Goal: Information Seeking & Learning: Understand process/instructions

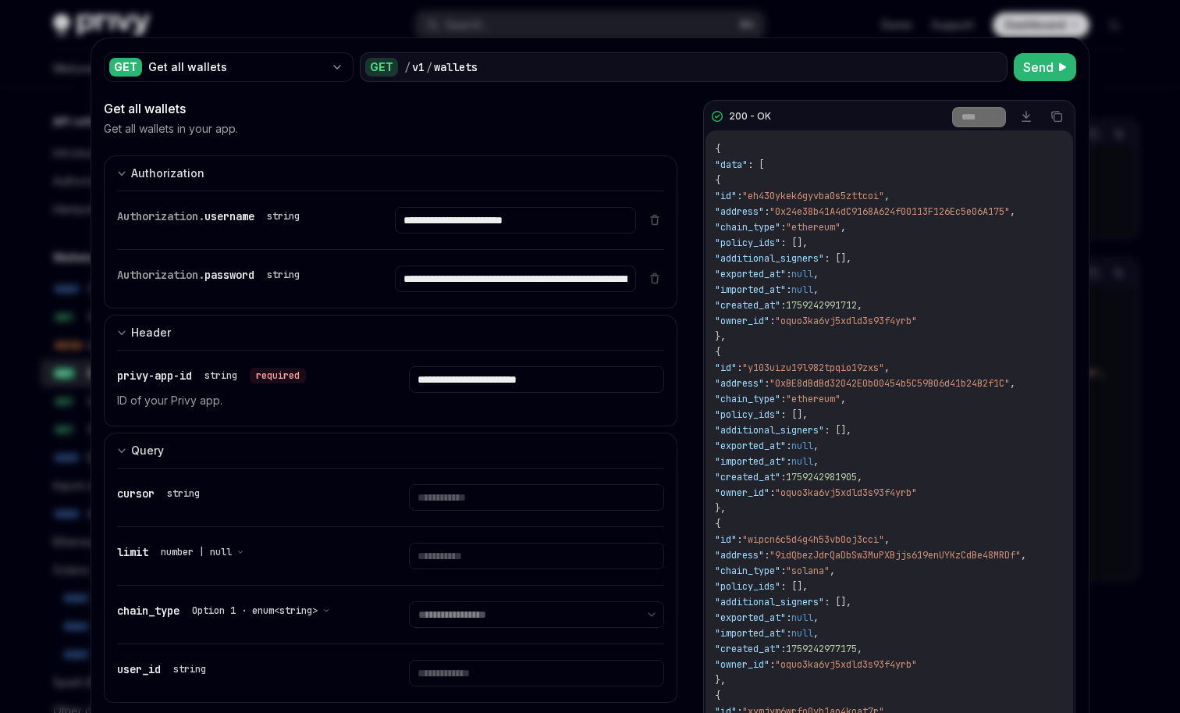
scroll to position [12, 24]
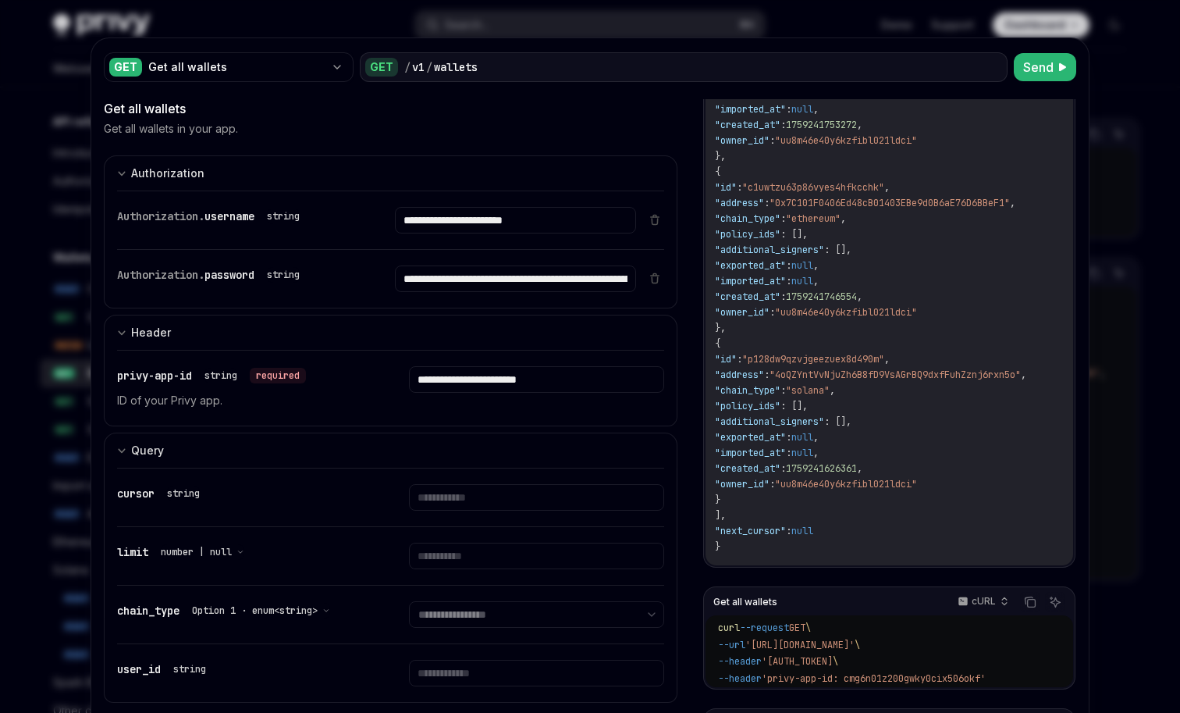
click at [556, 30] on div at bounding box center [590, 356] width 1180 height 713
type textarea "*"
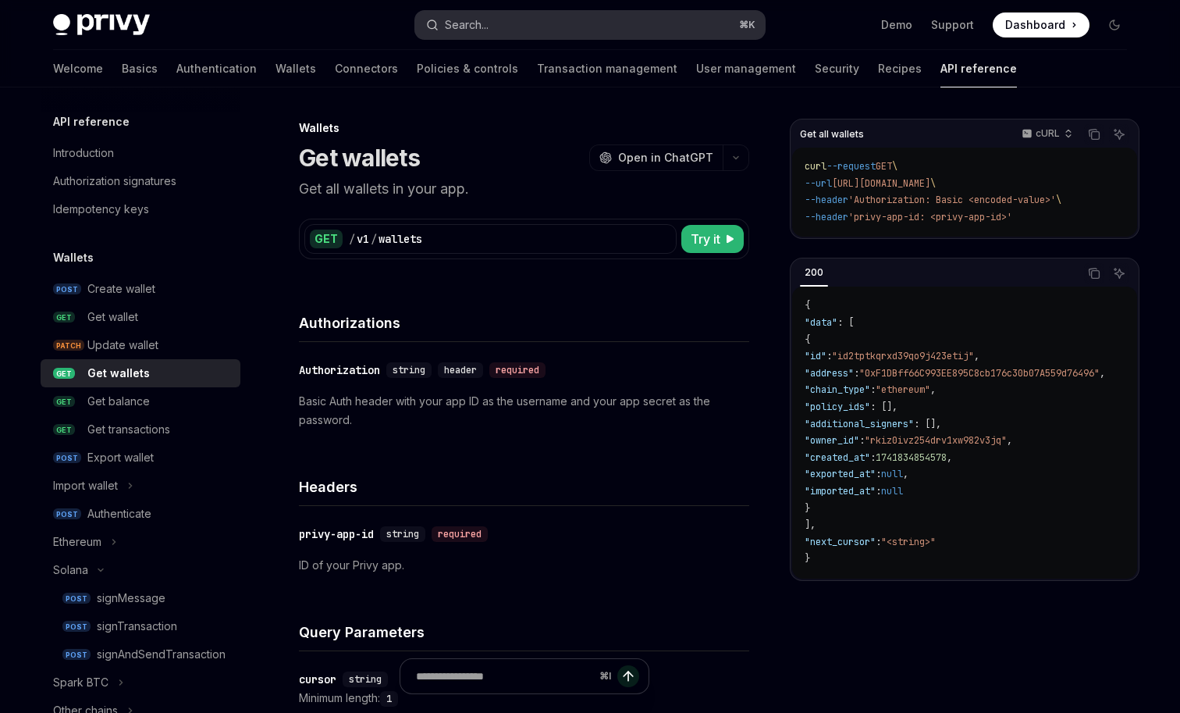
click at [525, 23] on button "Search... ⌘ K" at bounding box center [590, 25] width 350 height 28
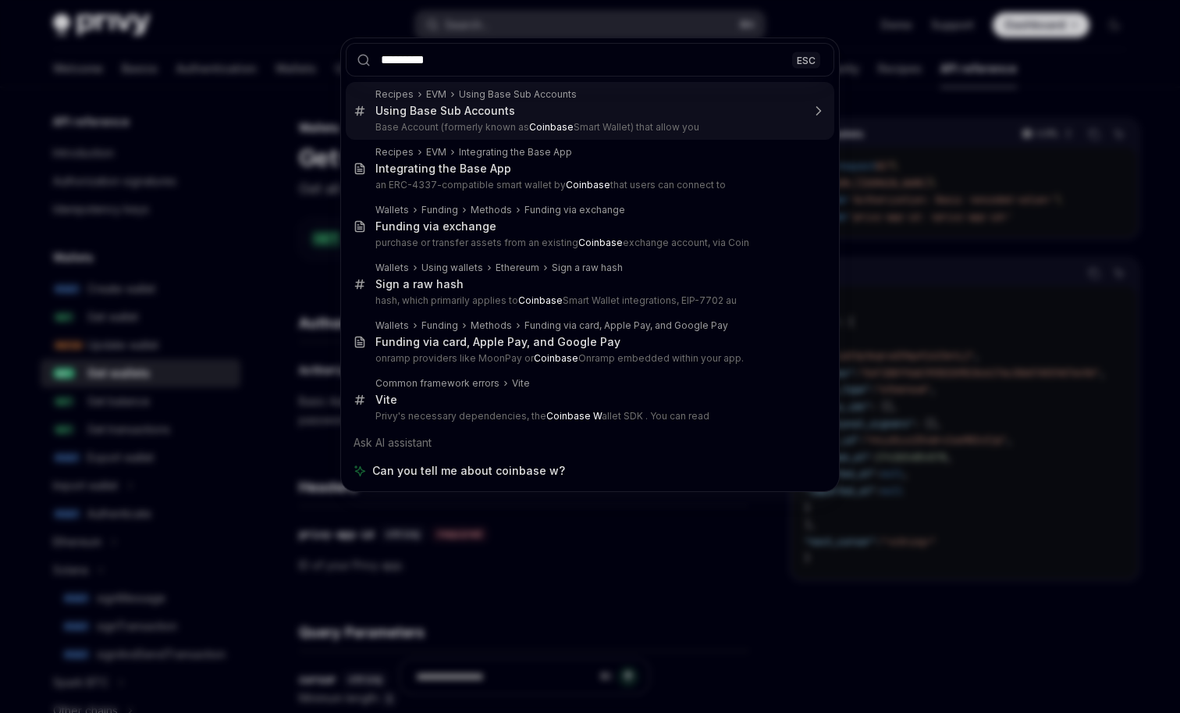
type input "********"
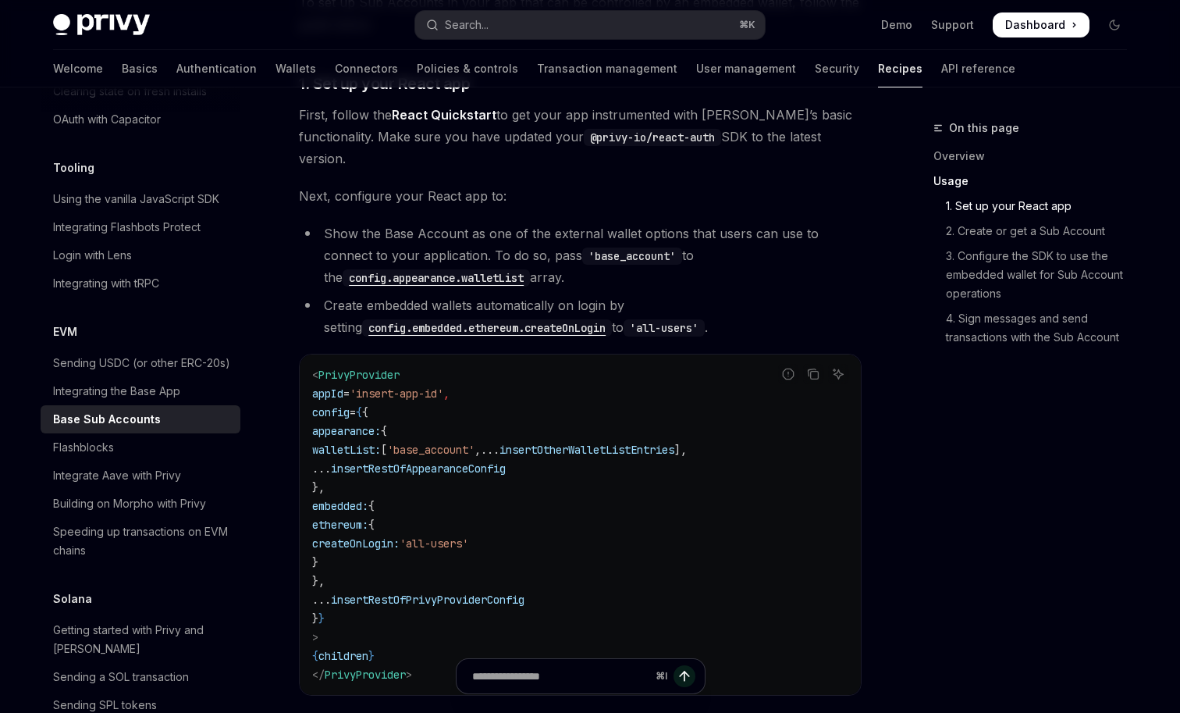
scroll to position [726, 0]
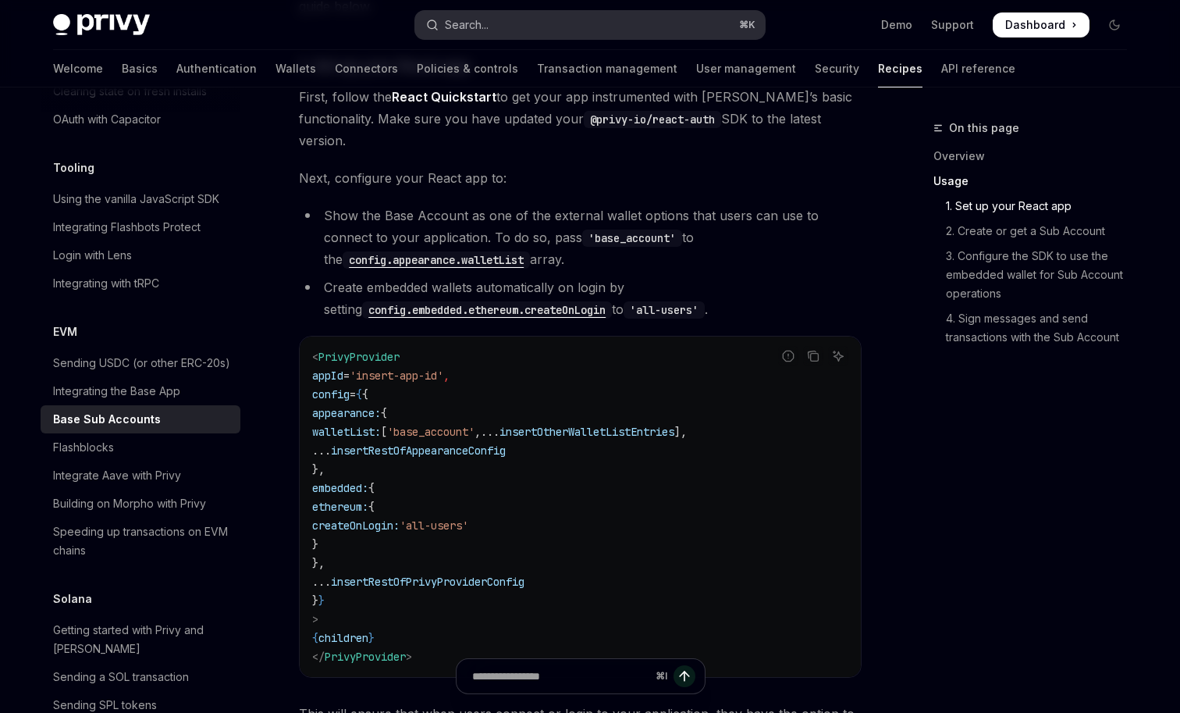
click at [480, 27] on div "Search..." at bounding box center [467, 25] width 44 height 19
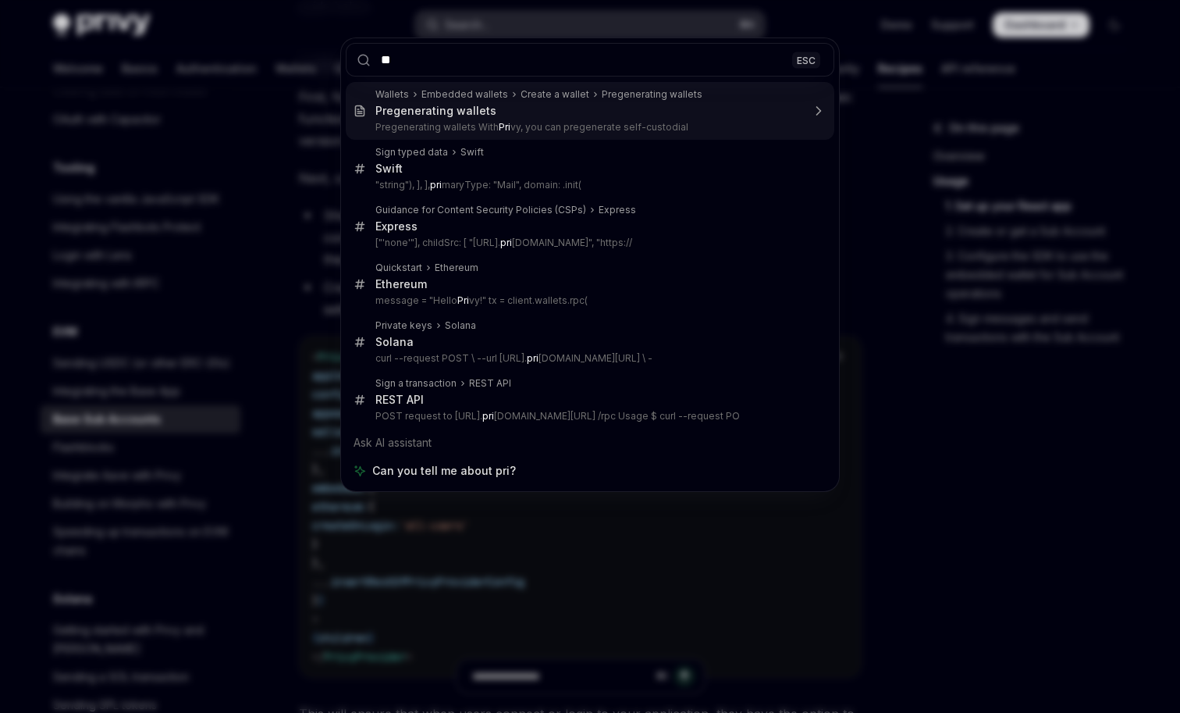
type input "*"
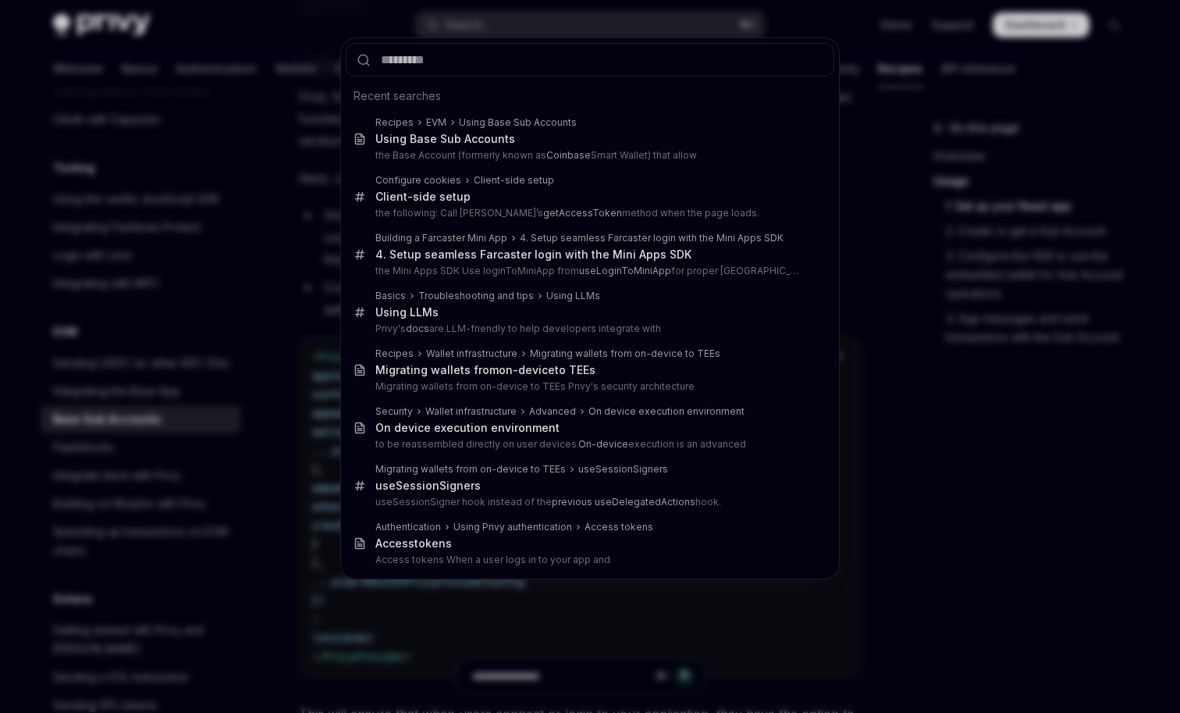
click at [252, 126] on div "Recent searches Recipes EVM Using Base Sub Accounts Using Base Sub Accounts the…" at bounding box center [590, 356] width 1180 height 713
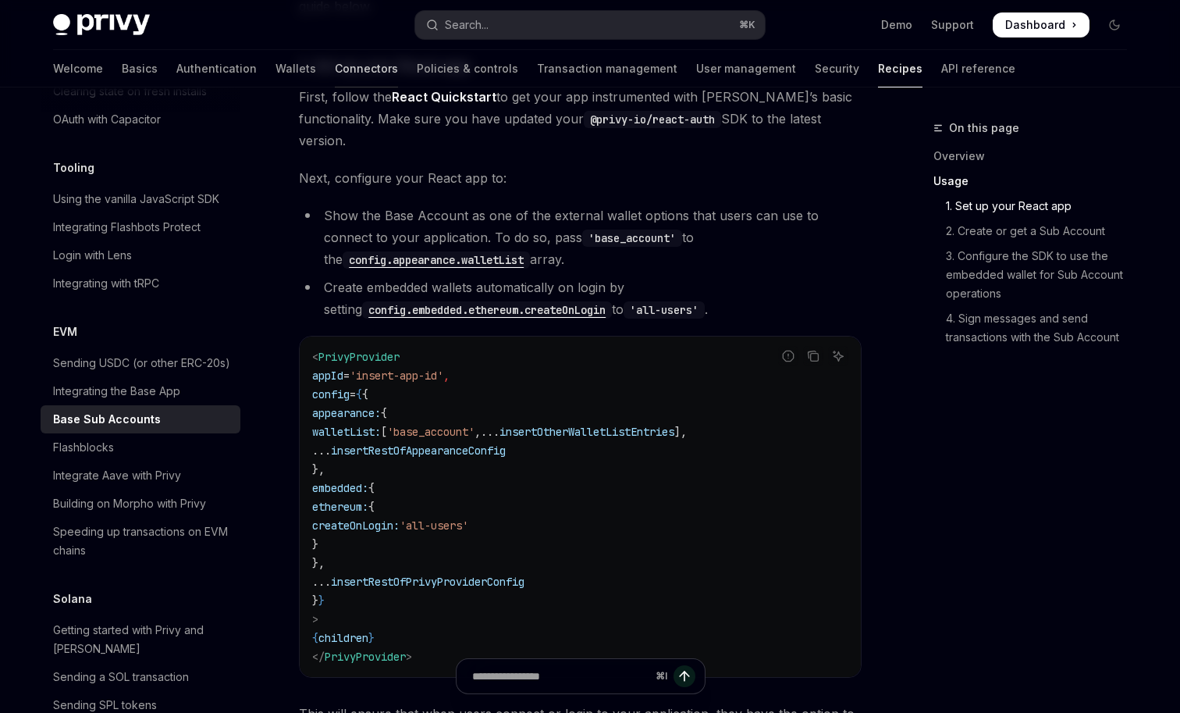
click at [335, 73] on link "Connectors" at bounding box center [366, 68] width 63 height 37
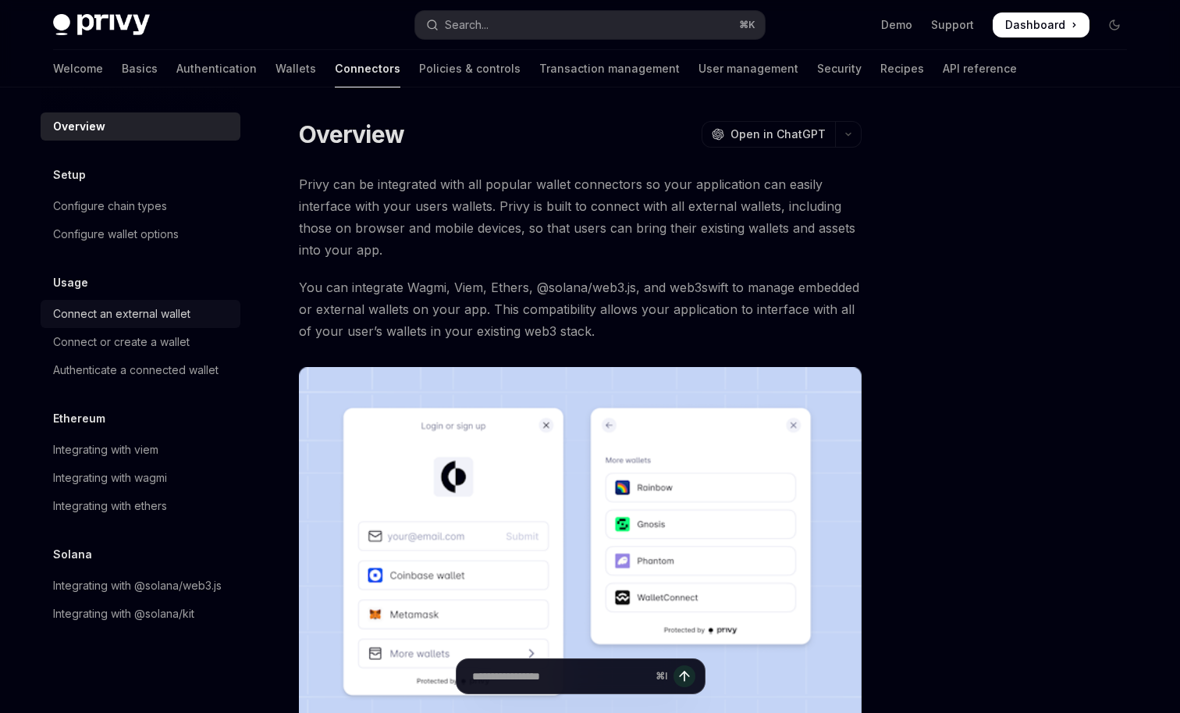
click at [160, 314] on div "Connect an external wallet" at bounding box center [121, 313] width 137 height 19
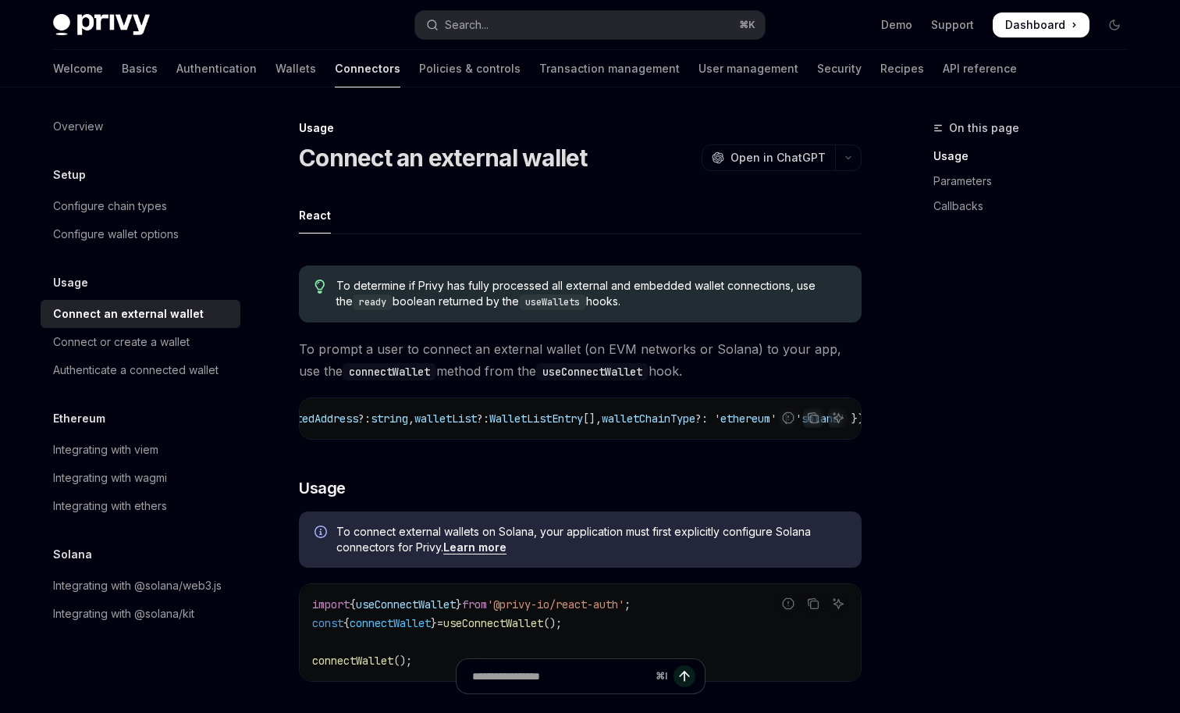
scroll to position [0, 187]
click at [579, 421] on span "WalletListEntry" at bounding box center [535, 418] width 94 height 14
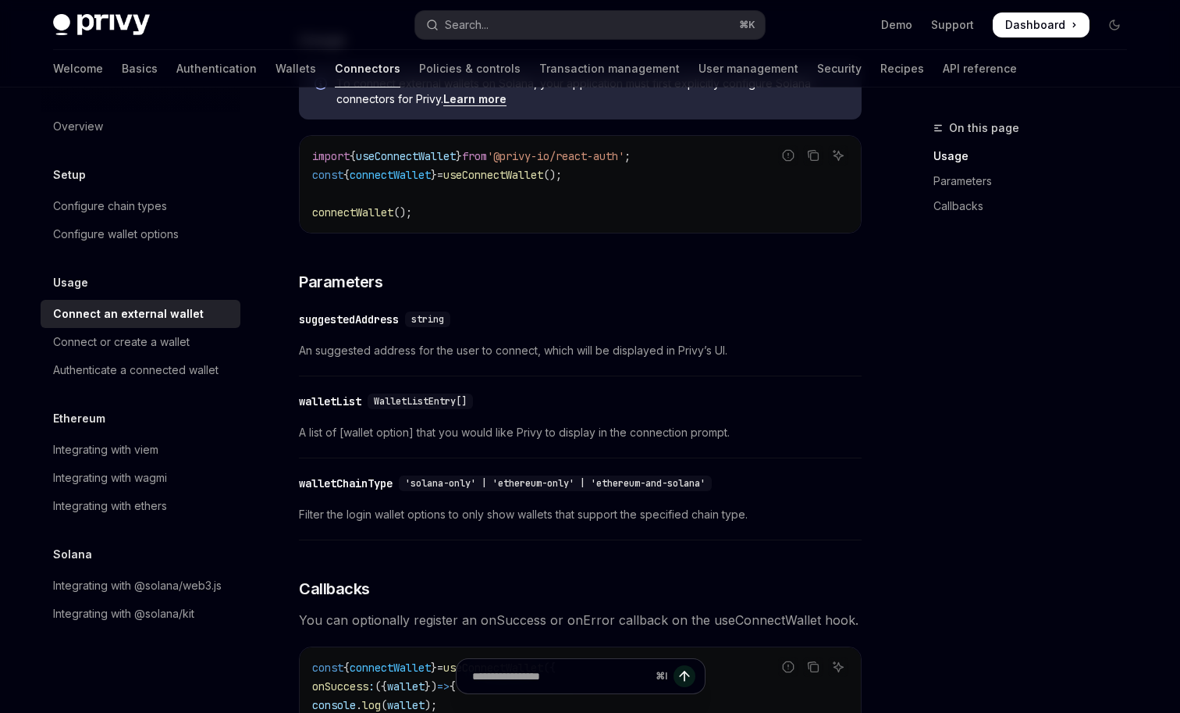
scroll to position [456, 0]
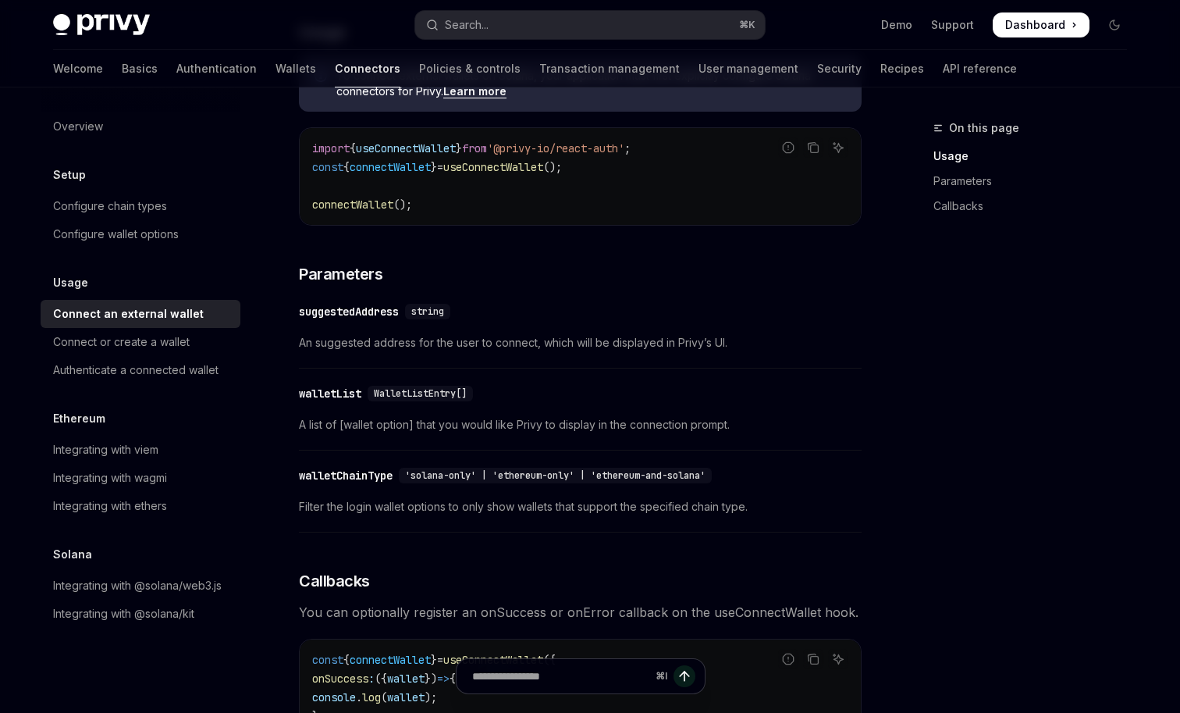
click at [436, 394] on span "WalletListEntry[]" at bounding box center [420, 393] width 93 height 12
copy span "WalletListEntry"
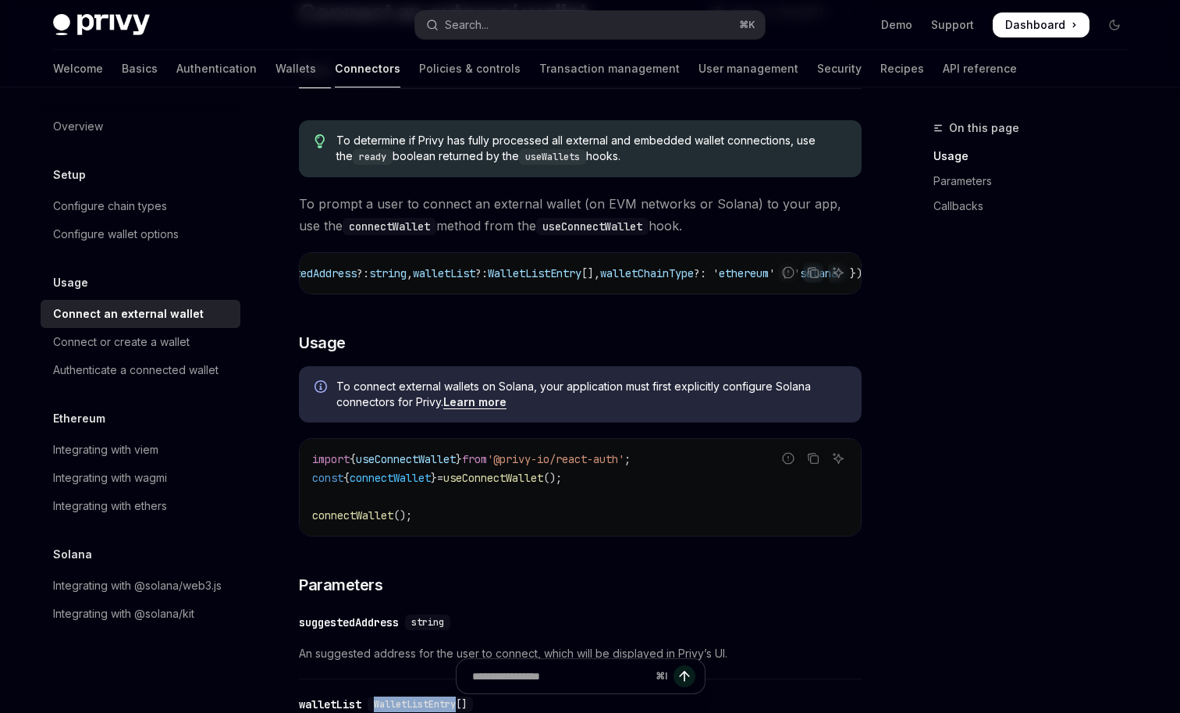
scroll to position [114, 0]
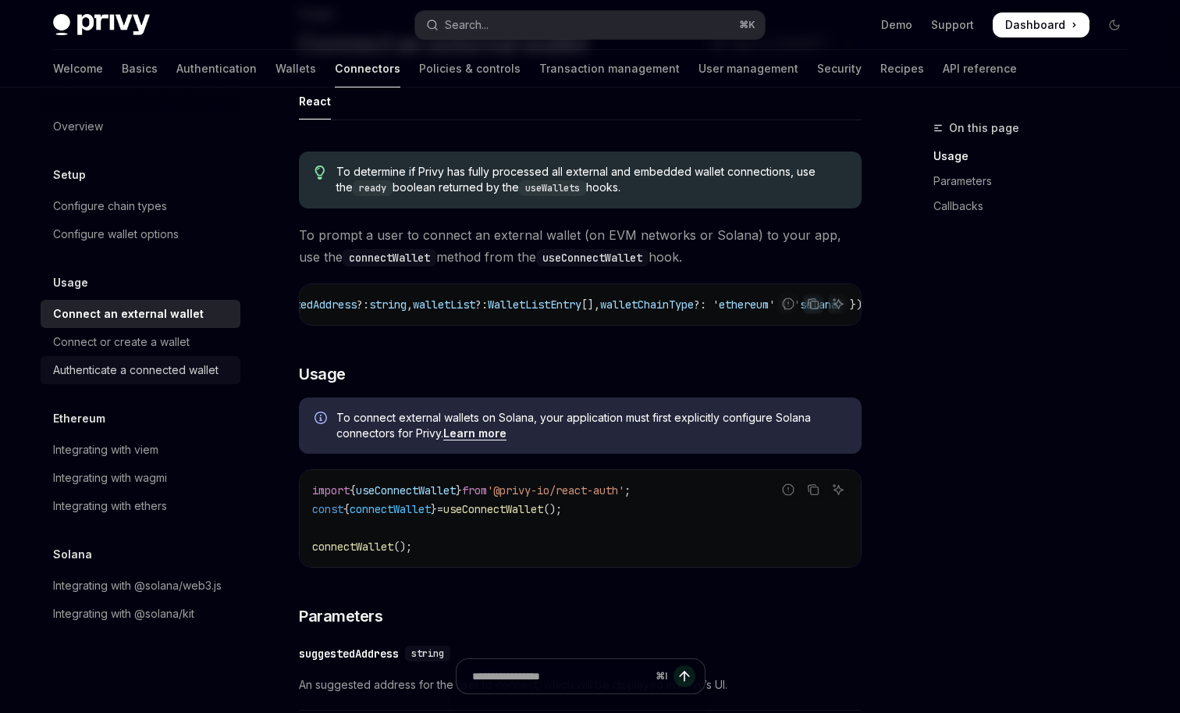
click at [144, 370] on div "Authenticate a connected wallet" at bounding box center [136, 370] width 166 height 19
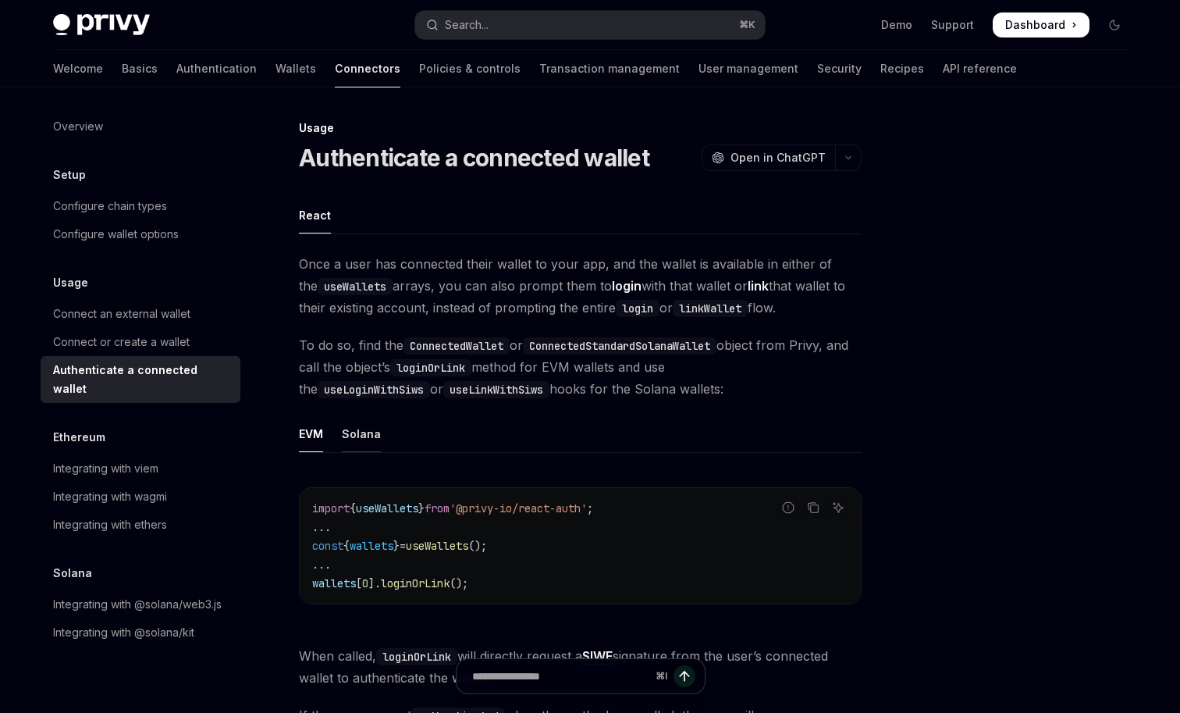
click at [366, 443] on div "Solana" at bounding box center [361, 433] width 39 height 37
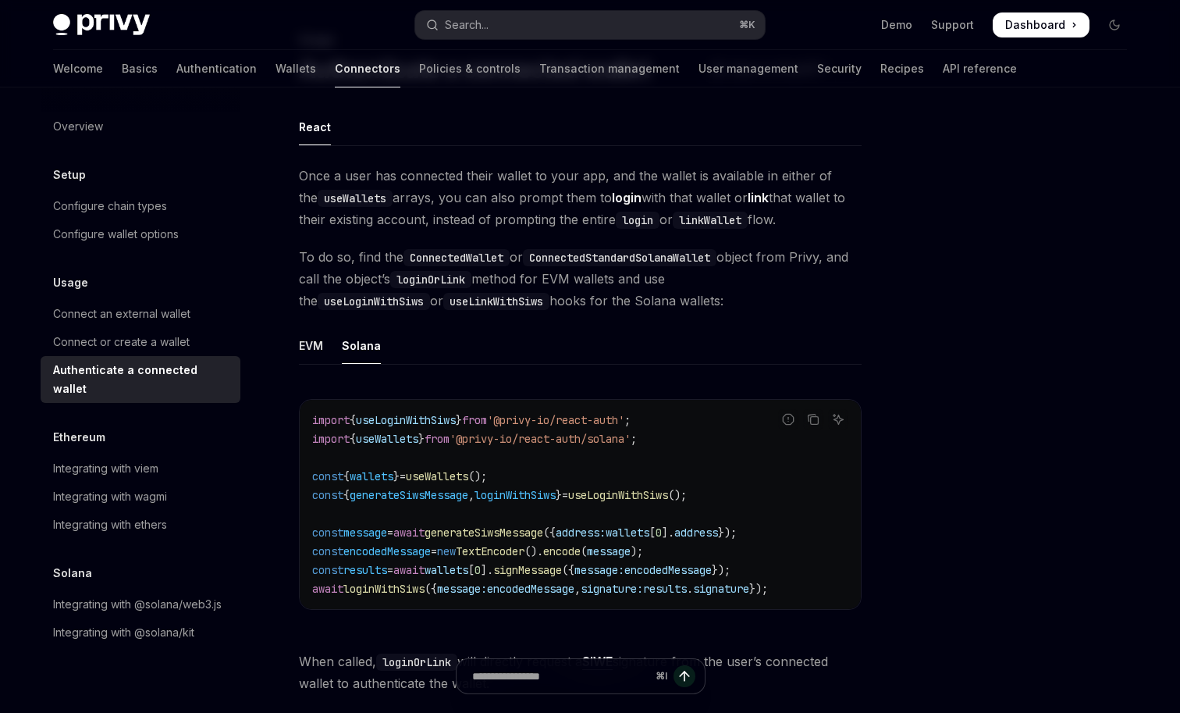
scroll to position [119, 0]
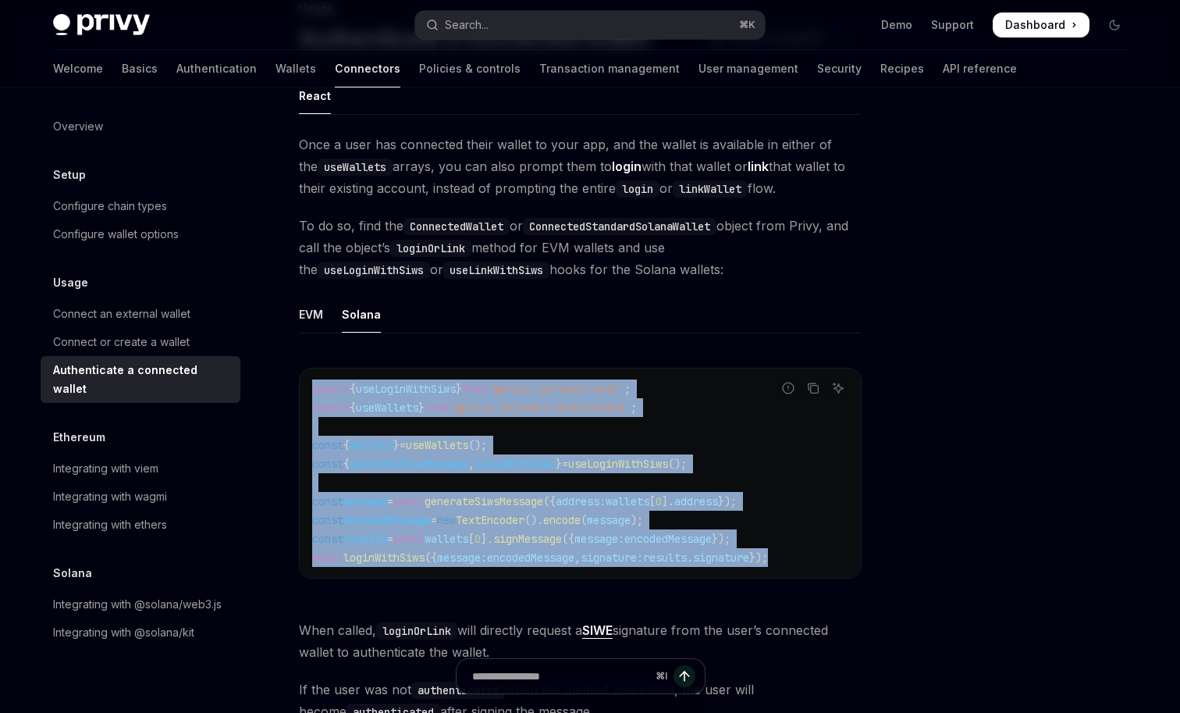
drag, startPoint x: 817, startPoint y: 558, endPoint x: 310, endPoint y: 392, distance: 533.3
click at [310, 392] on div "import { useLoginWithSiws } from '@privy-io/react-auth' ; import { useWallets }…" at bounding box center [580, 473] width 561 height 209
copy code "import { useLoginWithSiws } from '@privy-io/react-auth' ; import { useWallets }…"
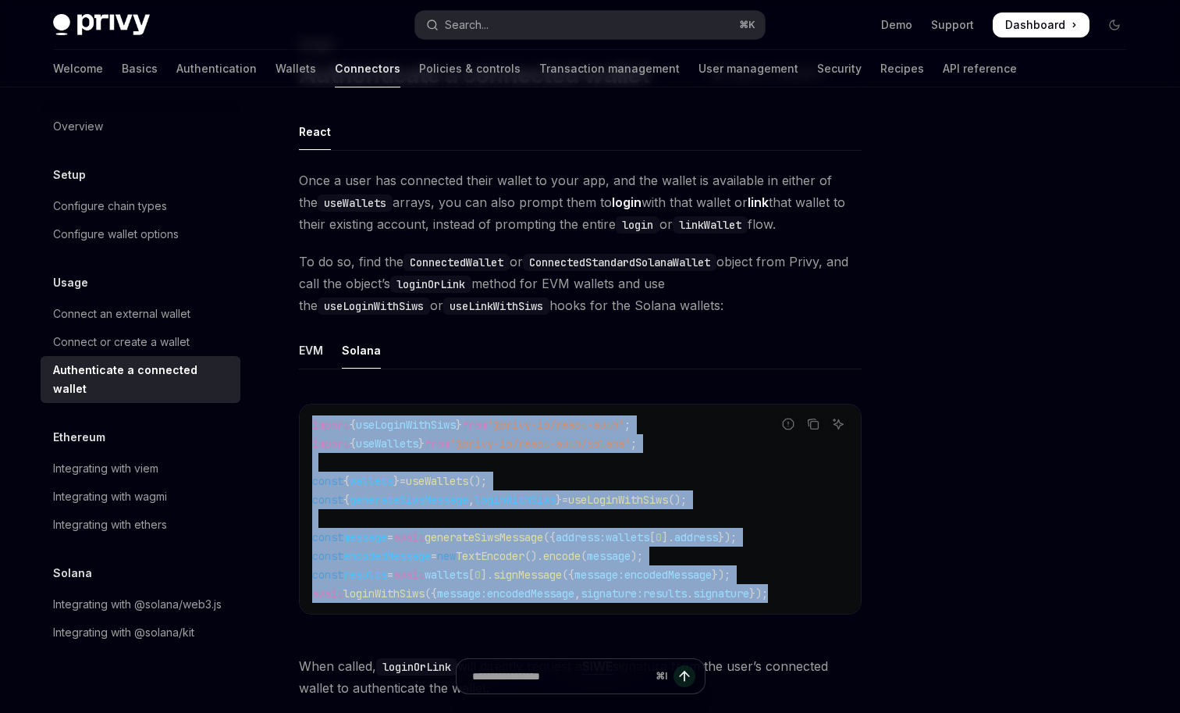
scroll to position [73, 0]
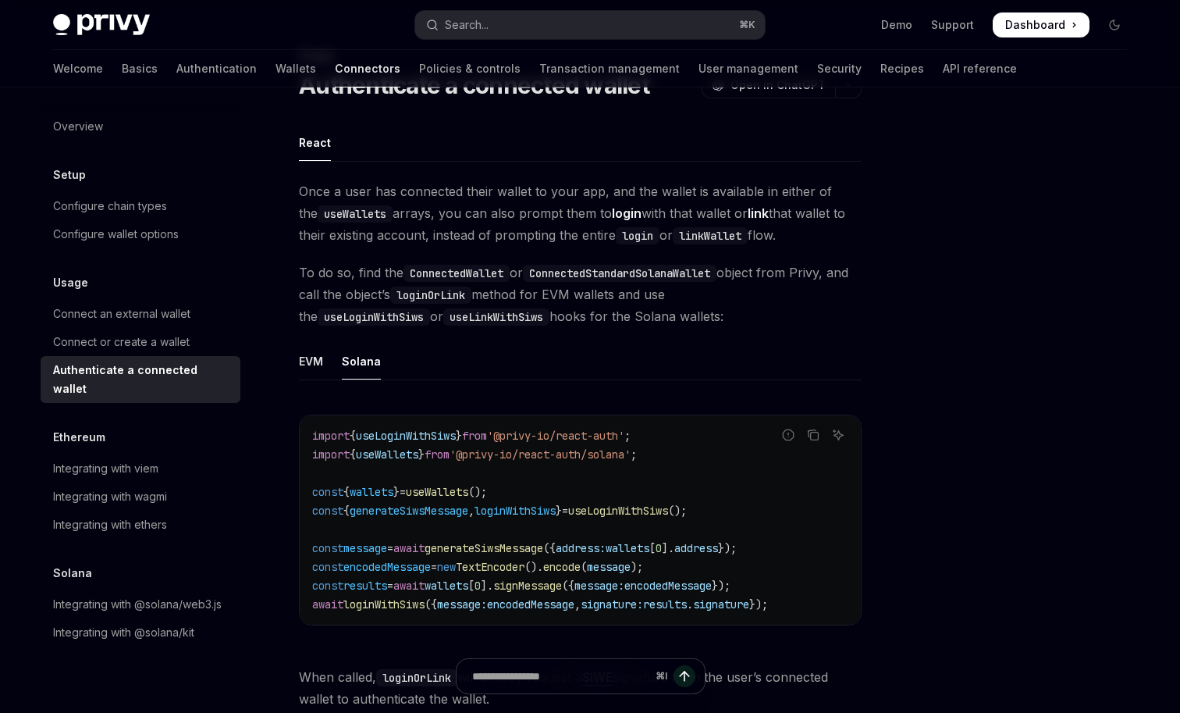
click at [358, 358] on div "Solana" at bounding box center [361, 361] width 39 height 37
type textarea "*"
click at [276, 66] on link "Wallets" at bounding box center [296, 68] width 41 height 37
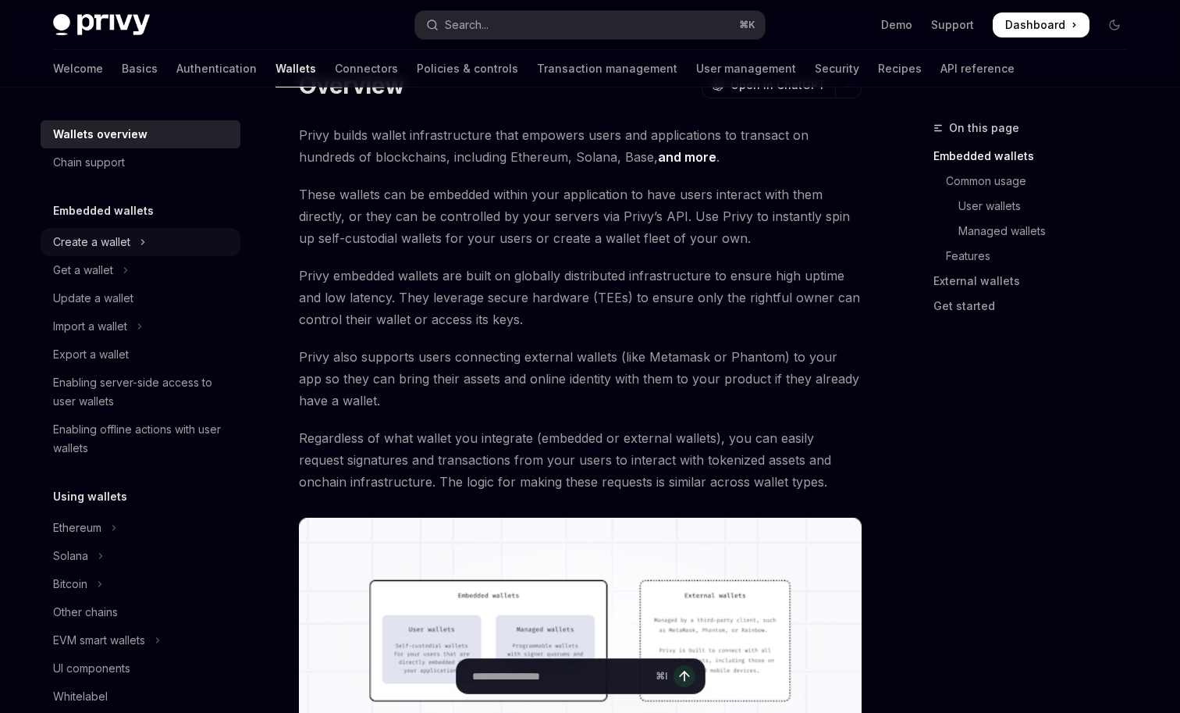
click at [126, 245] on div "Create a wallet" at bounding box center [91, 242] width 77 height 19
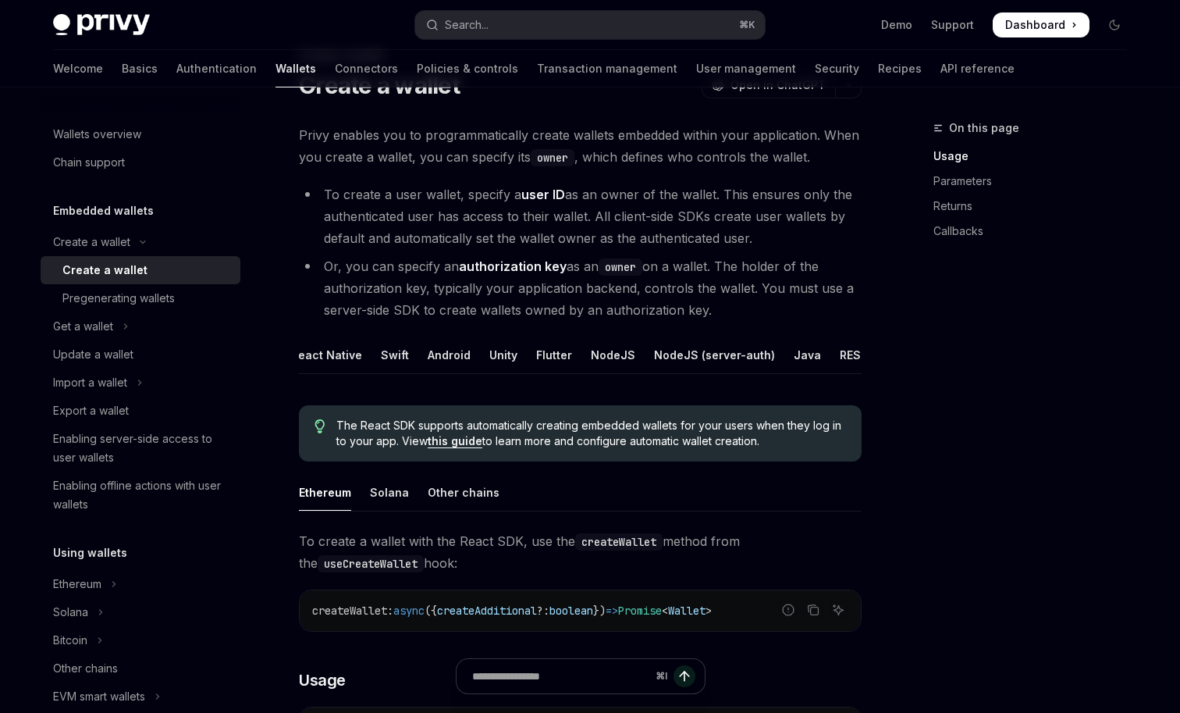
scroll to position [0, 106]
click at [795, 351] on div "REST API" at bounding box center [816, 355] width 49 height 37
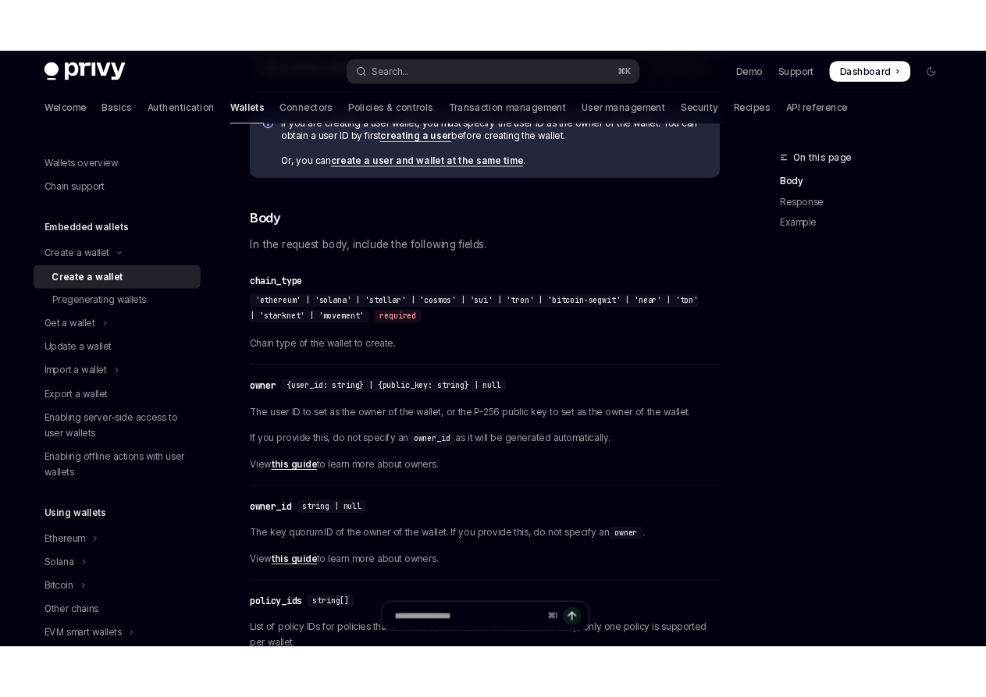
scroll to position [534, 0]
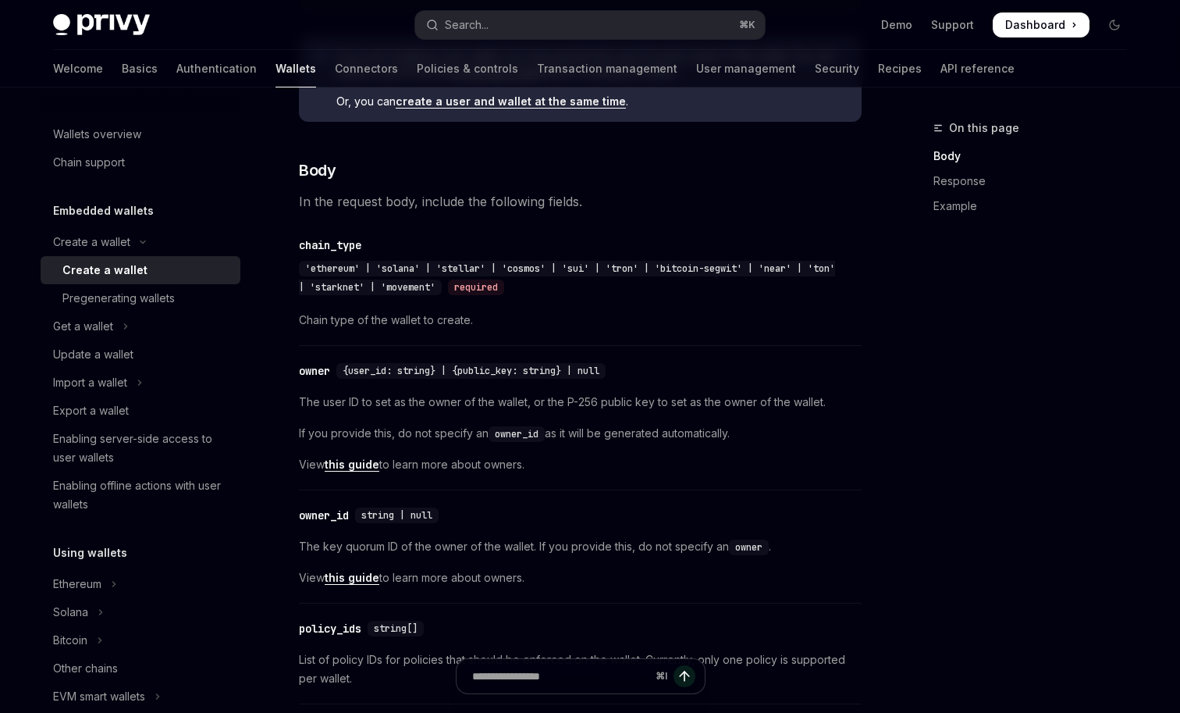
click at [477, 272] on span "'ethereum' | 'solana' | 'stellar' | 'cosmos' | 'sui' | 'tron' | 'bitcoin-segwit…" at bounding box center [567, 277] width 536 height 31
copy span "stellar"
type textarea "*"
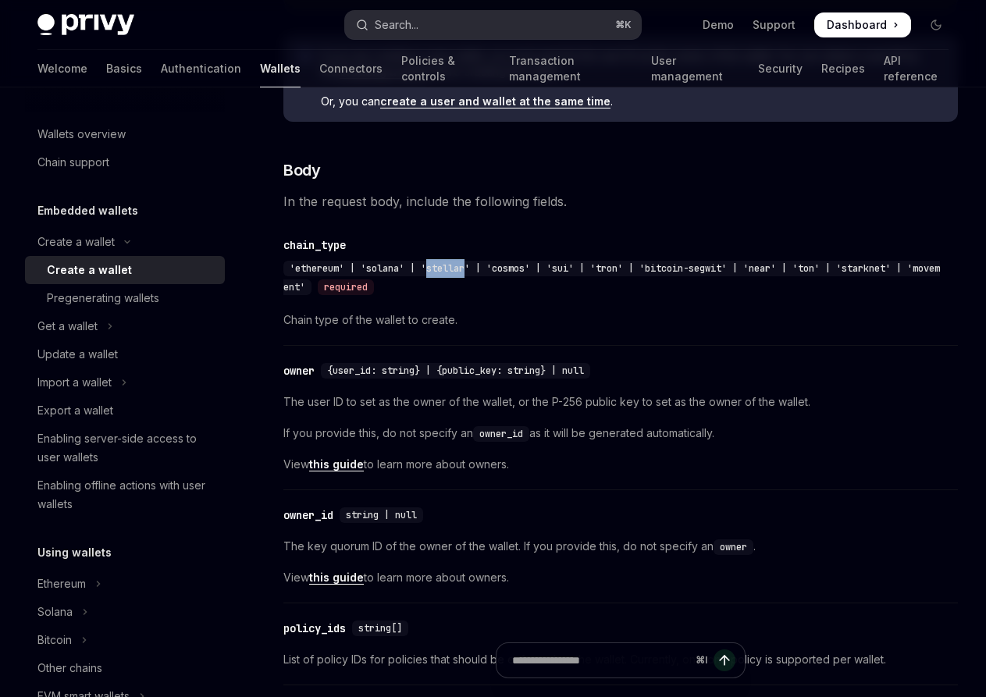
click at [395, 23] on div "Search..." at bounding box center [397, 25] width 44 height 19
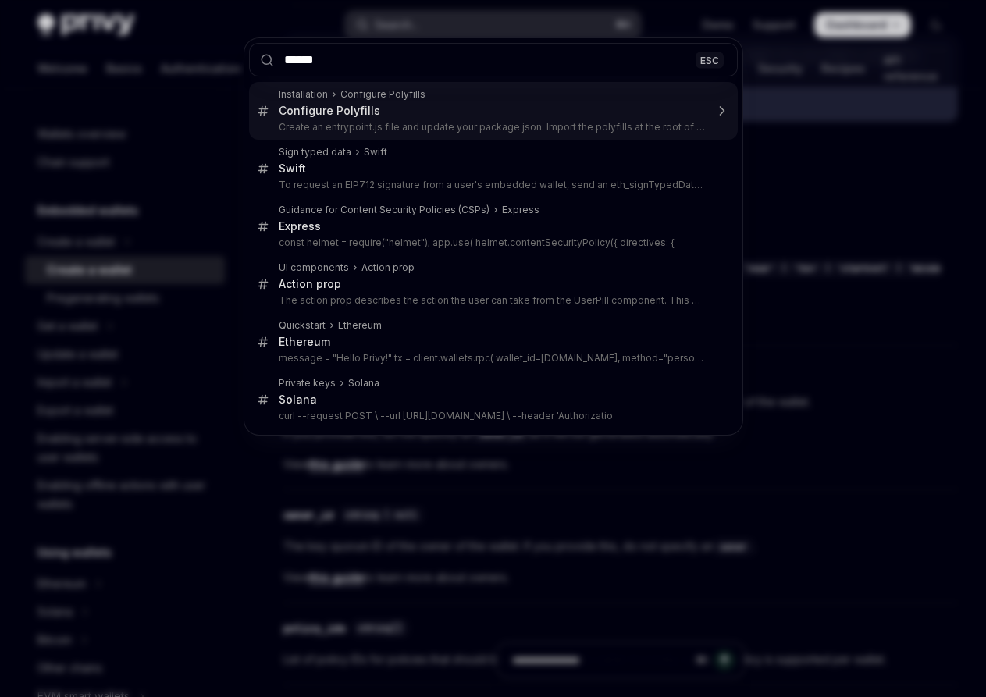
type input "*******"
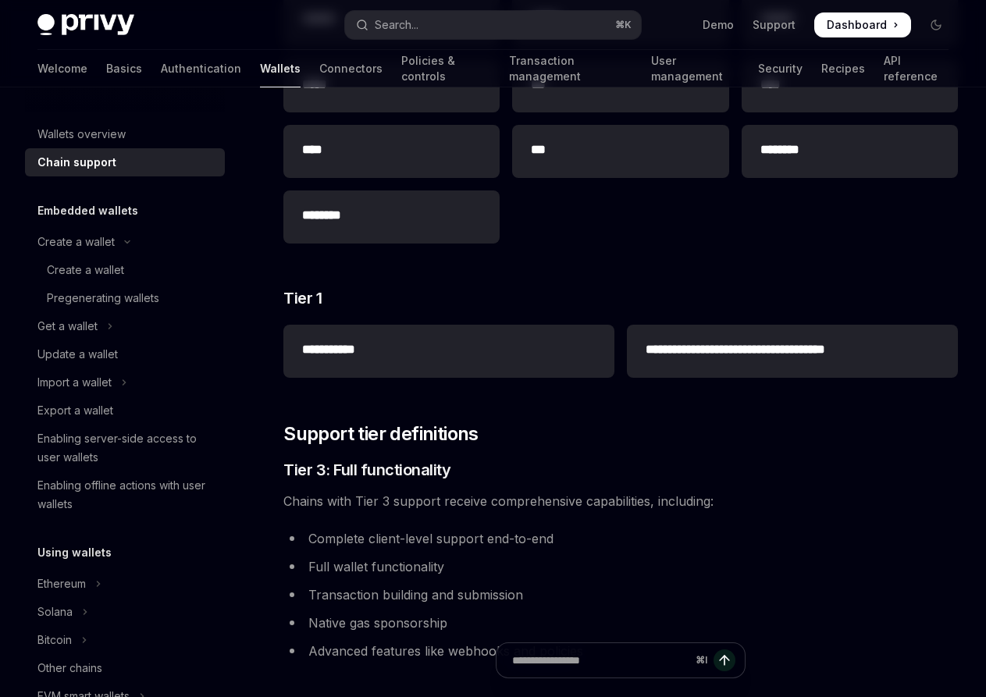
scroll to position [372, 0]
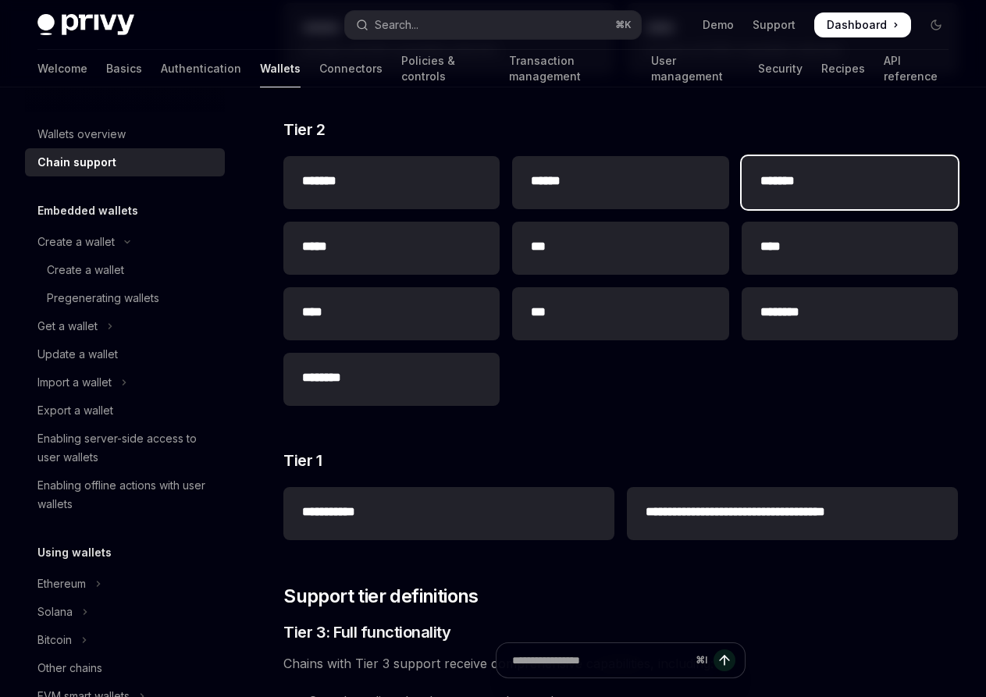
click at [753, 193] on div "*******" at bounding box center [850, 182] width 216 height 53
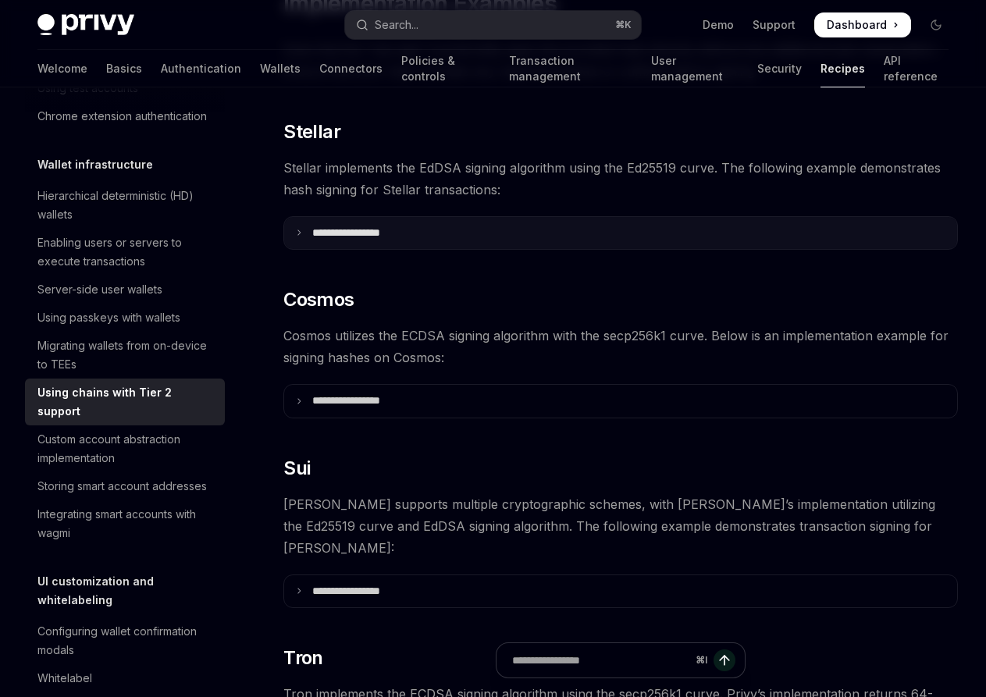
click at [433, 237] on summary "**********" at bounding box center [620, 233] width 673 height 33
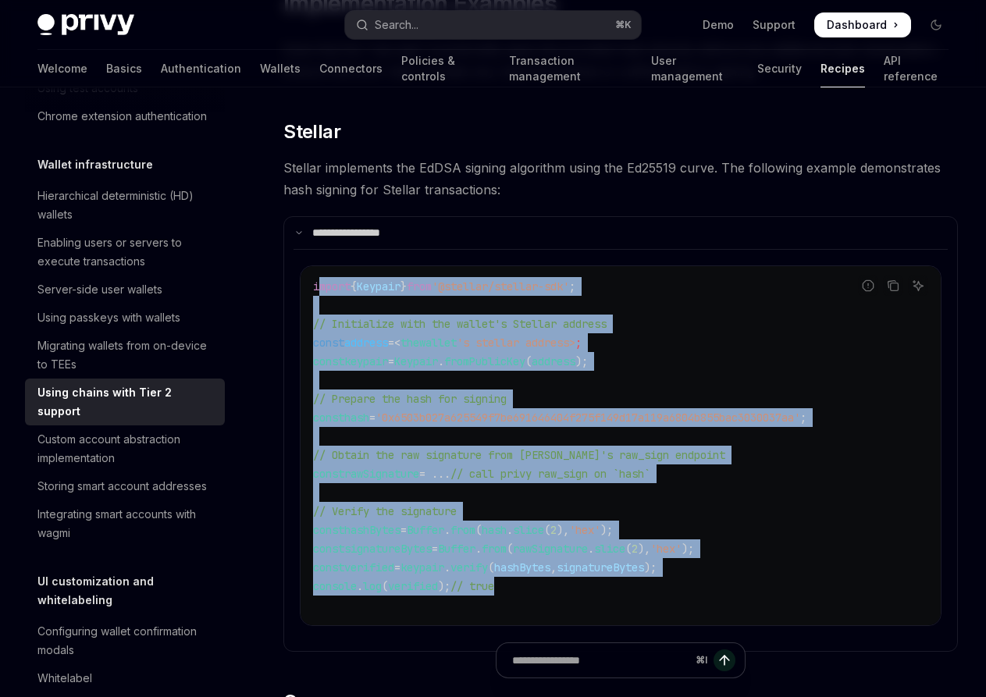
drag, startPoint x: 512, startPoint y: 579, endPoint x: 317, endPoint y: 285, distance: 353.2
click at [317, 285] on code "import { Keypair } from '@stellar/stellar-sdk' ; // Initialize with the wallet'…" at bounding box center [620, 445] width 615 height 337
copy code "mport { Keypair } from '@stellar/stellar-sdk' ; // Initialize with the wallet's…"
click at [482, 404] on span "// Prepare the hash for signing" at bounding box center [410, 399] width 194 height 14
drag, startPoint x: 532, startPoint y: 581, endPoint x: 294, endPoint y: 293, distance: 373.3
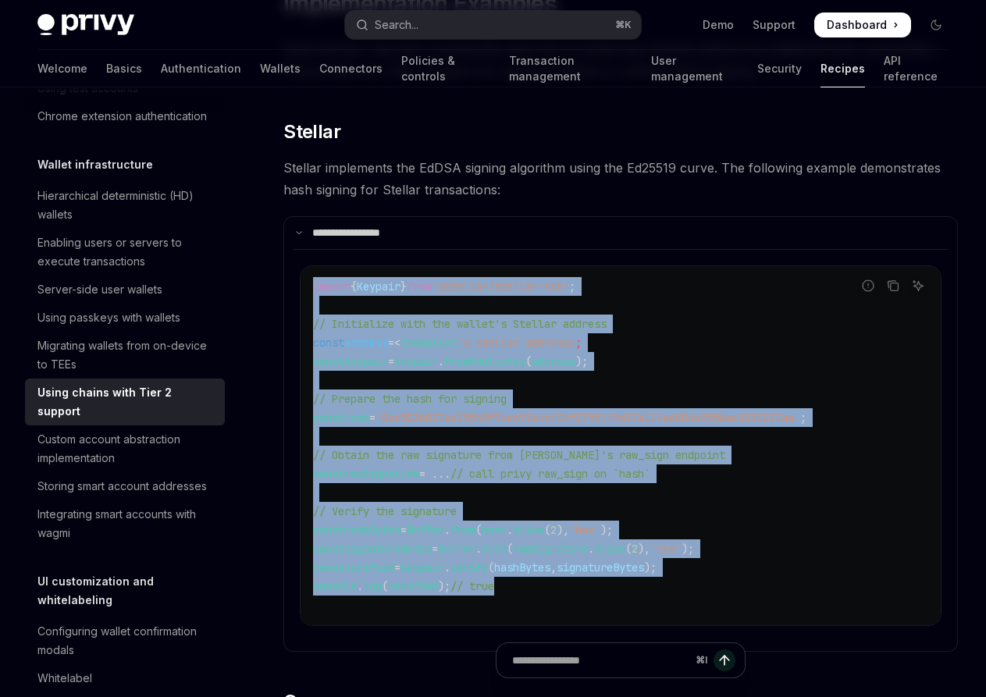
click at [294, 293] on exampleChildren "Report incorrect code Copy Ask AI import { Keypair } from '@stellar/stellar-sdk…" at bounding box center [621, 437] width 654 height 377
copy code "import { Keypair } from '@stellar/stellar-sdk' ; // Initialize with the wallet'…"
click at [884, 71] on link "API reference" at bounding box center [916, 68] width 65 height 37
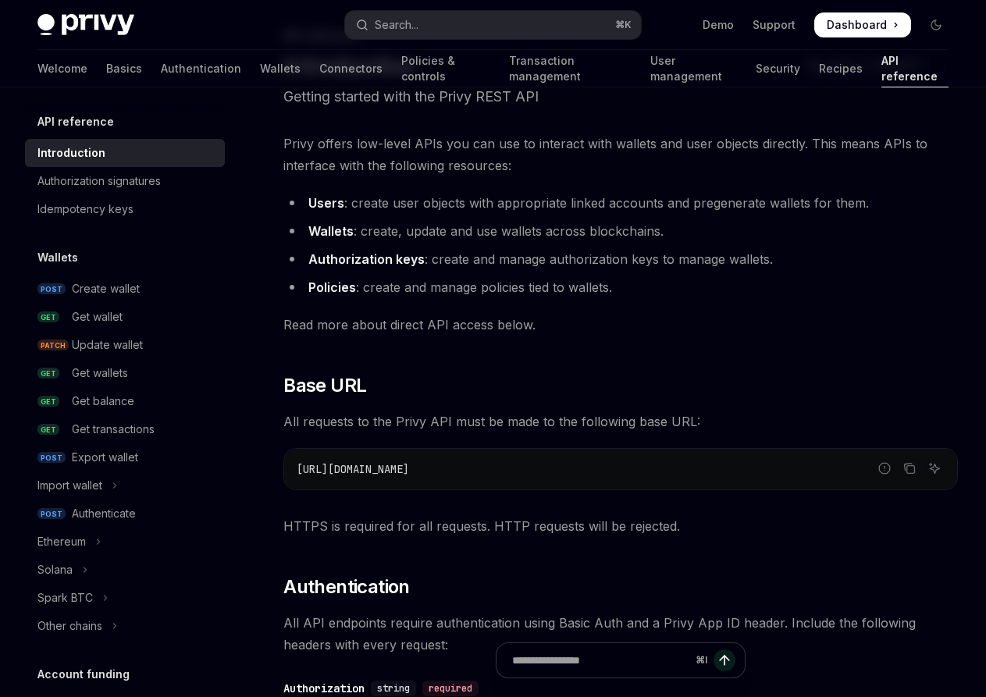
scroll to position [100, 0]
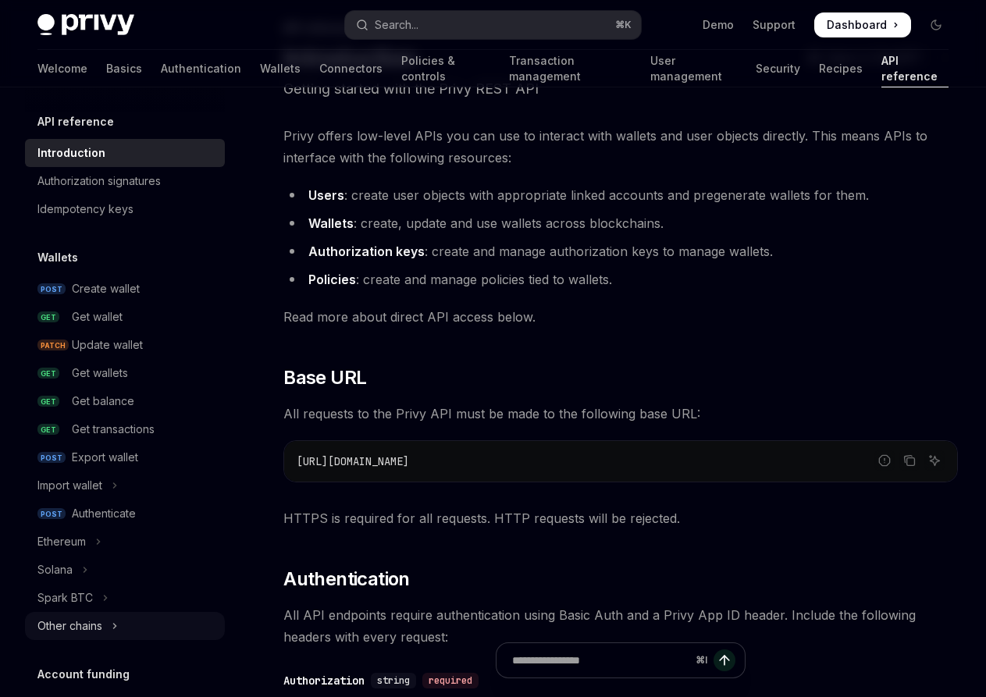
click at [120, 625] on button "Other chains" at bounding box center [125, 626] width 200 height 28
type textarea "*"
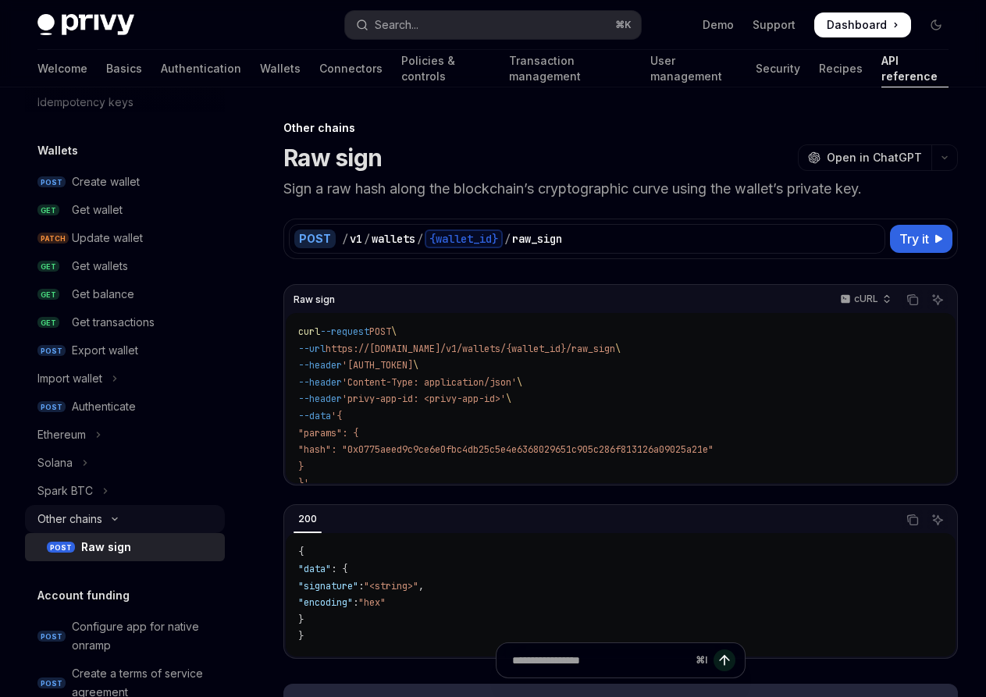
scroll to position [108, 0]
drag, startPoint x: 326, startPoint y: 460, endPoint x: 297, endPoint y: 334, distance: 129.2
click at [297, 334] on div "curl --request POST \ --url https://[DOMAIN_NAME]/v1/wallets/{wallet_id}/raw_si…" at bounding box center [621, 398] width 670 height 170
copy code "curl --request POST \ --url https://[DOMAIN_NAME]/v1/wallets/{wallet_id}/raw_si…"
